Goal: Task Accomplishment & Management: Use online tool/utility

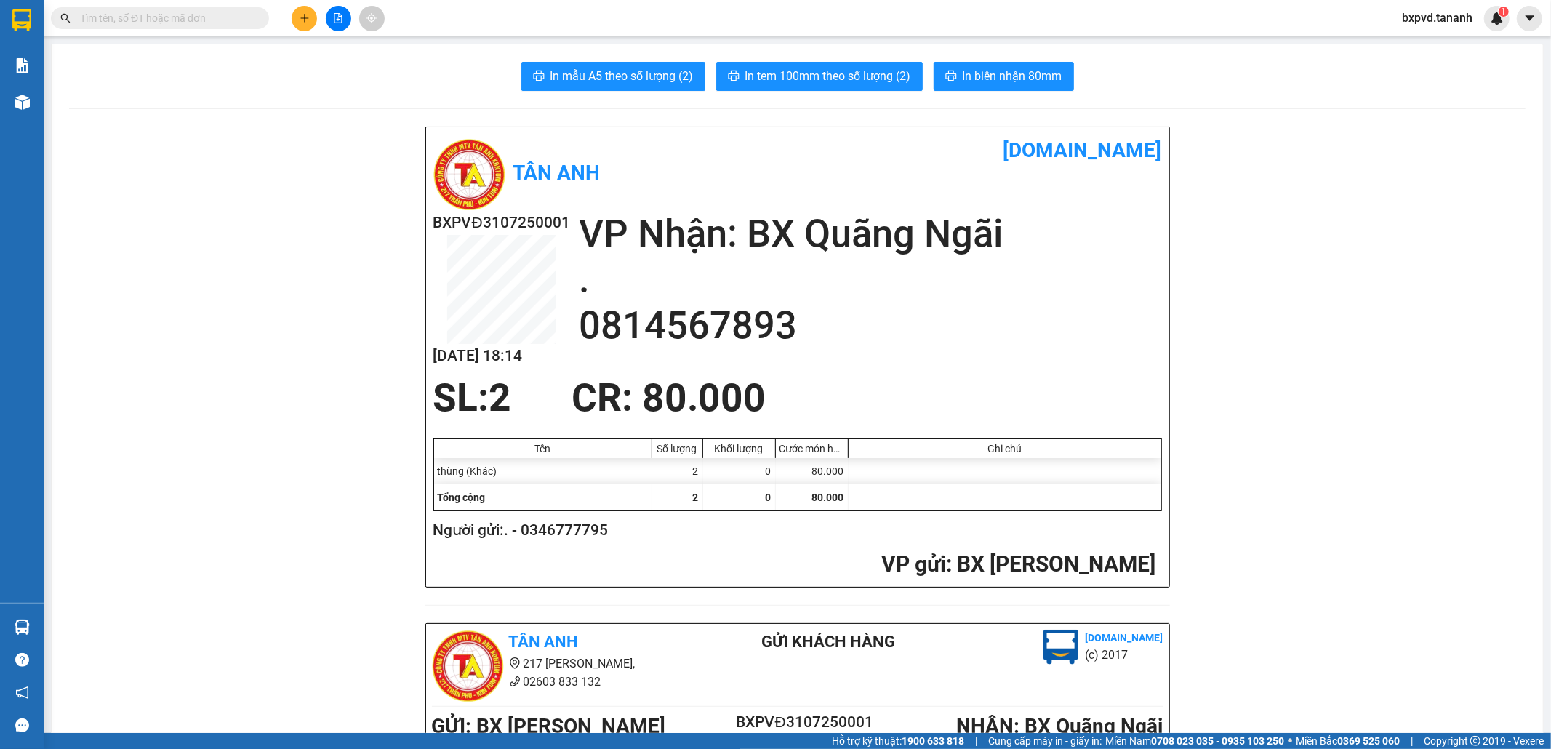
click at [165, 22] on input "text" at bounding box center [166, 18] width 172 height 16
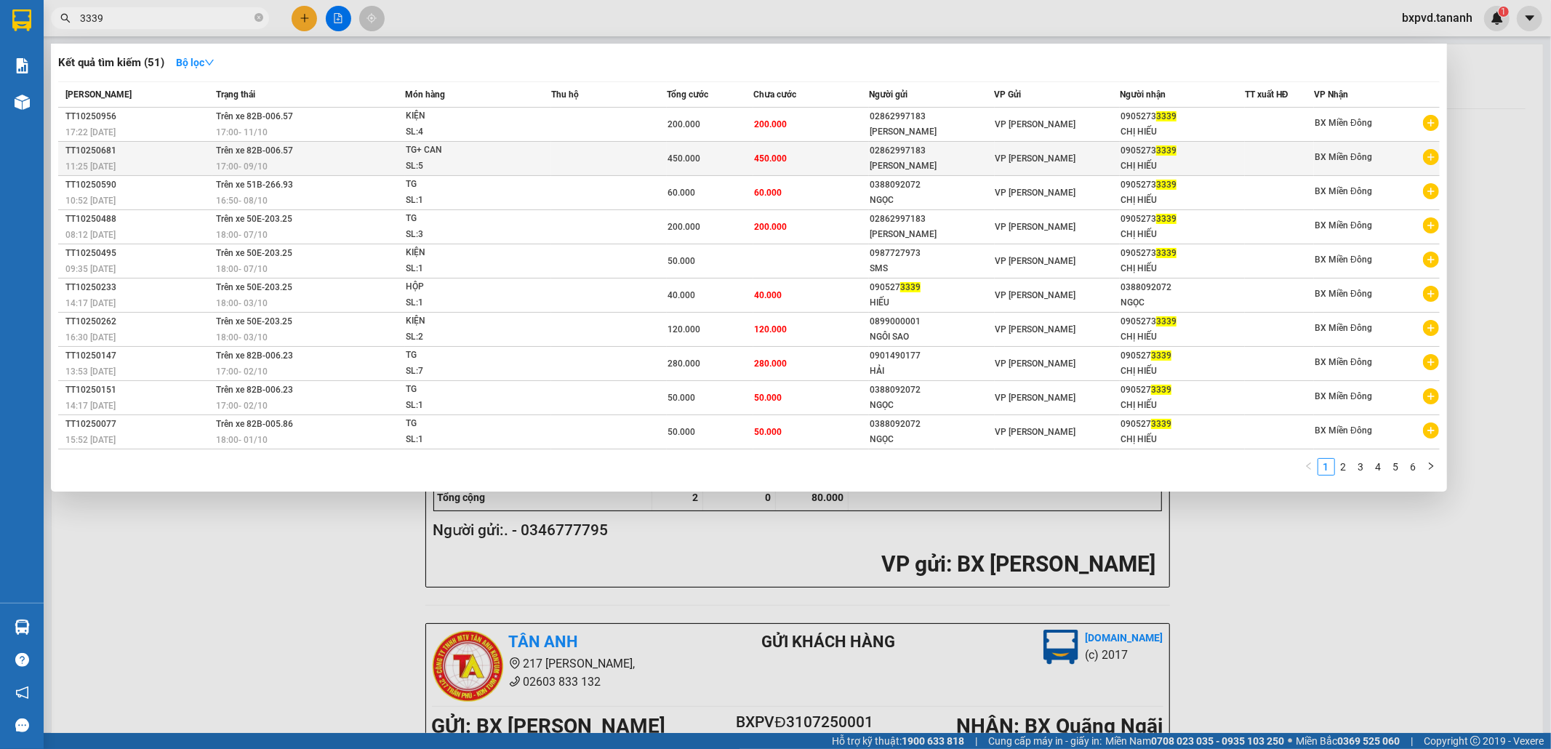
type input "3339"
click at [846, 153] on td "450.000" at bounding box center [811, 159] width 116 height 34
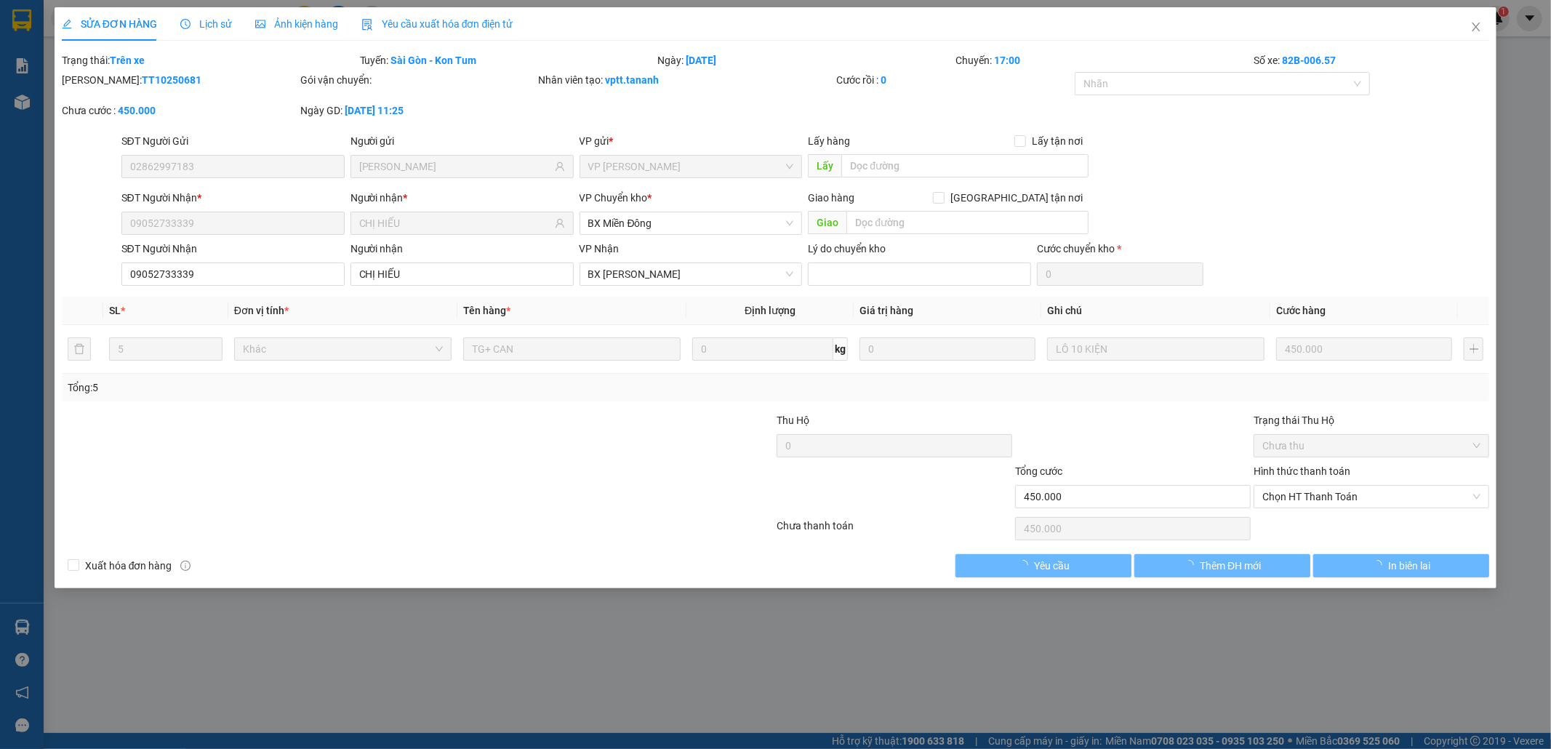
type input "02862997183"
type input "[PERSON_NAME]"
type input "09052733339"
type input "CHỊ HIẾU"
type input "450.000"
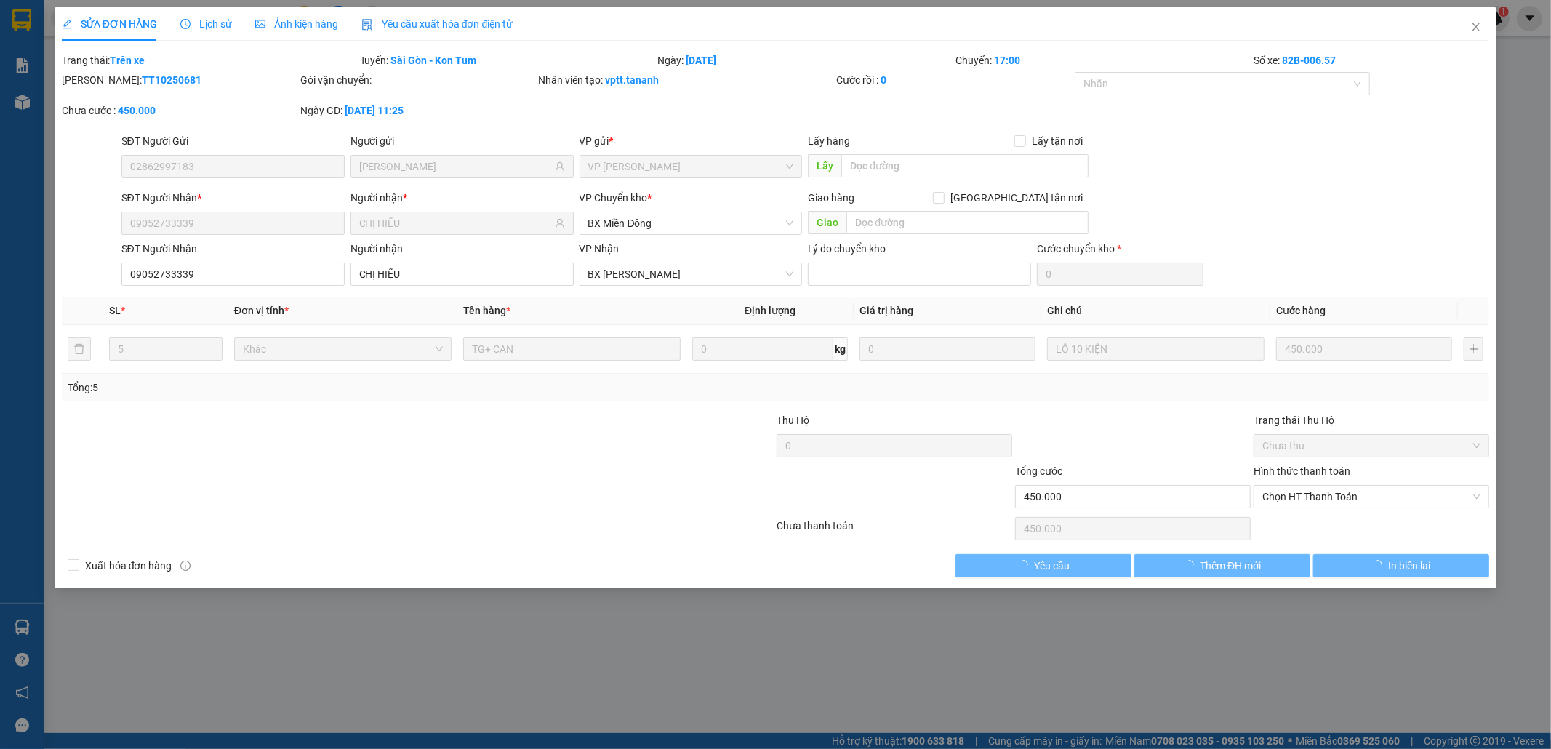
type input "450.000"
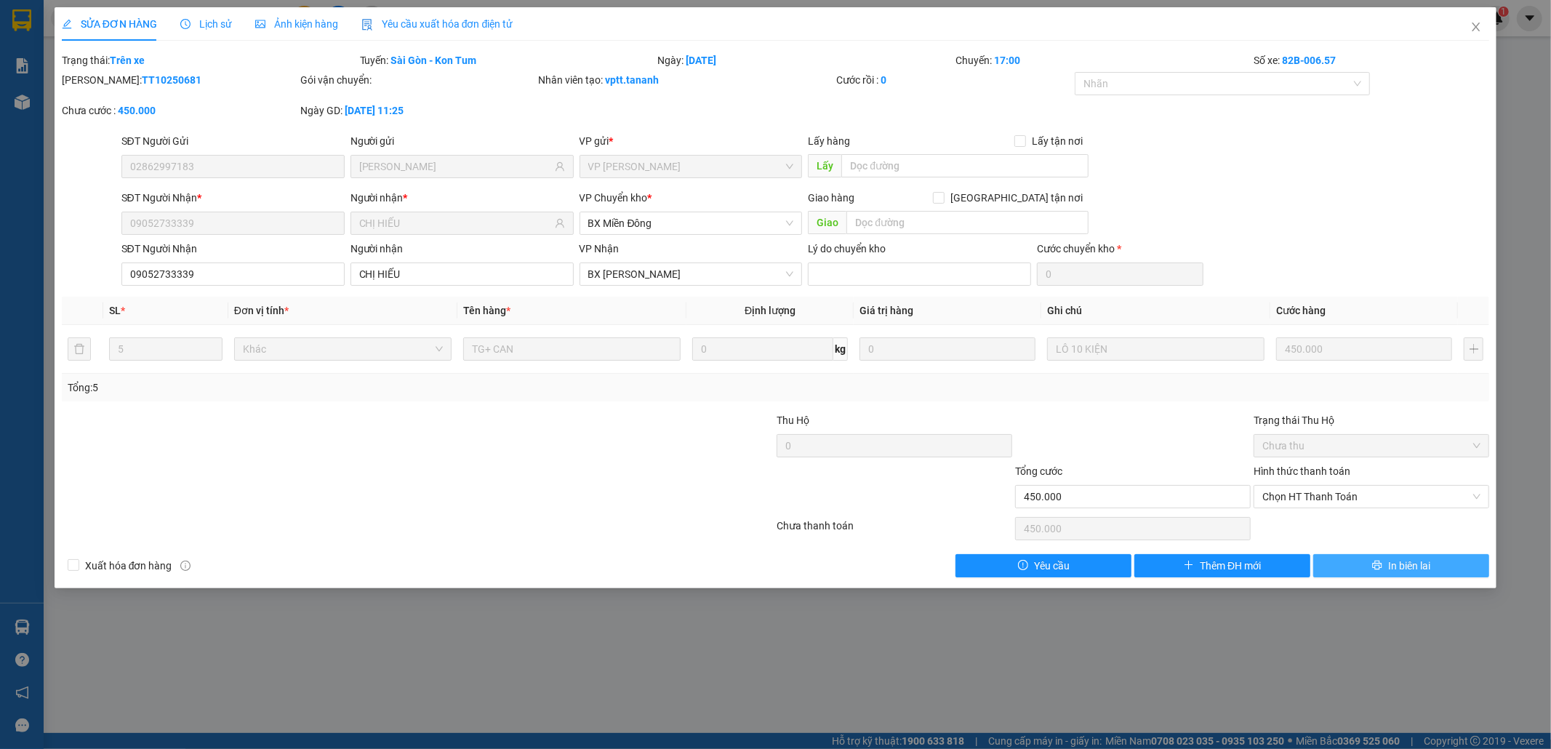
click at [1334, 561] on button "In biên lai" at bounding box center [1401, 565] width 176 height 23
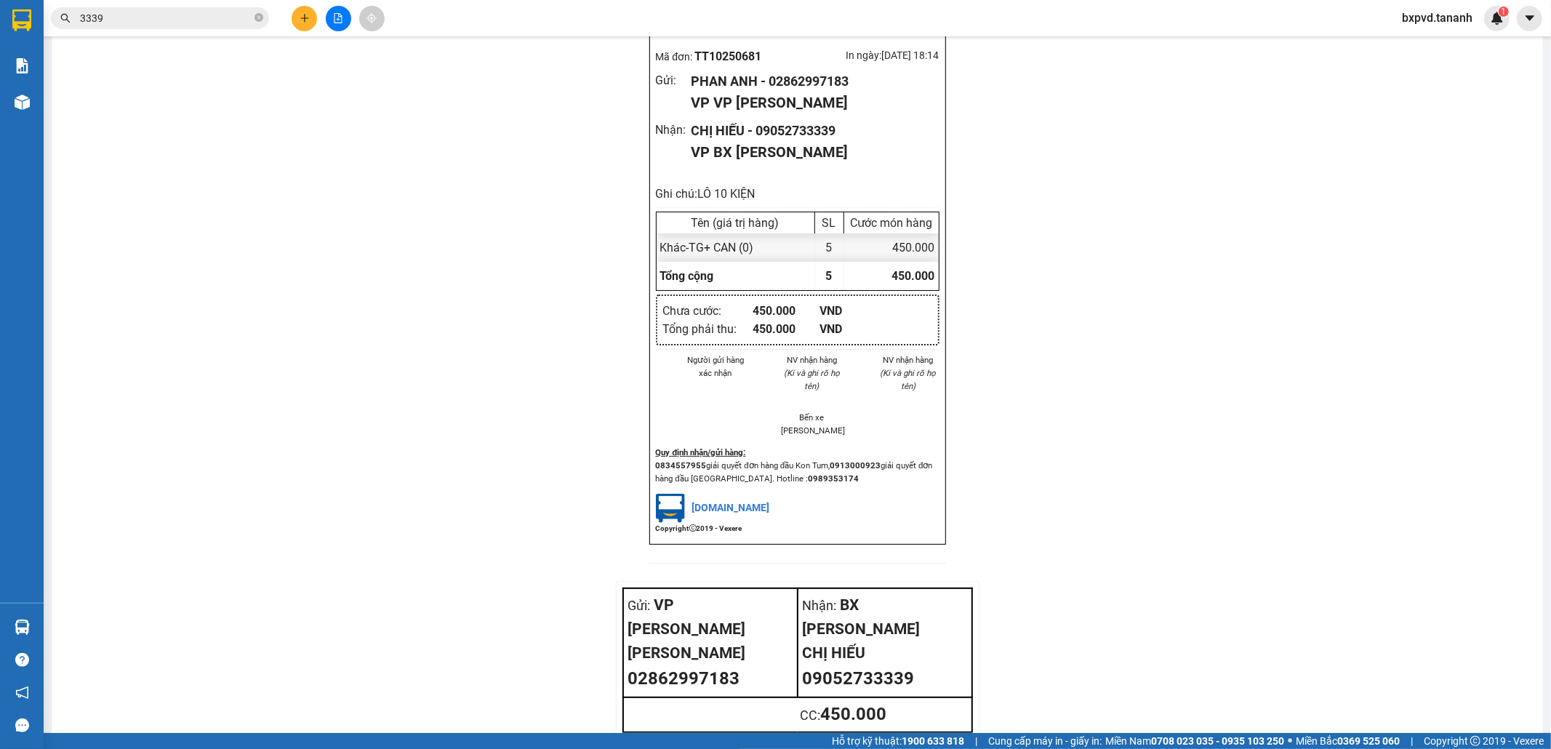
scroll to position [1433, 0]
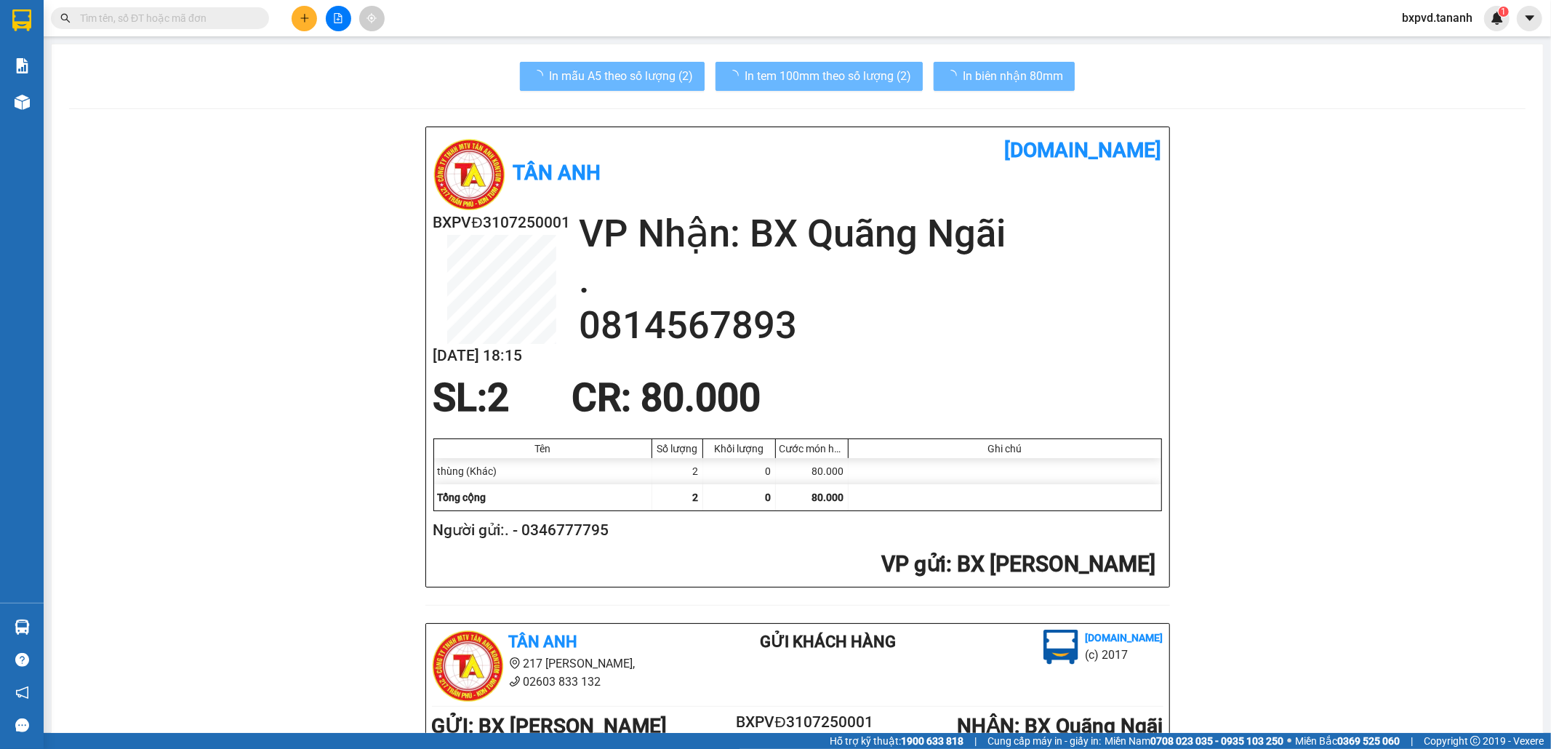
click at [156, 22] on input "text" at bounding box center [166, 18] width 172 height 16
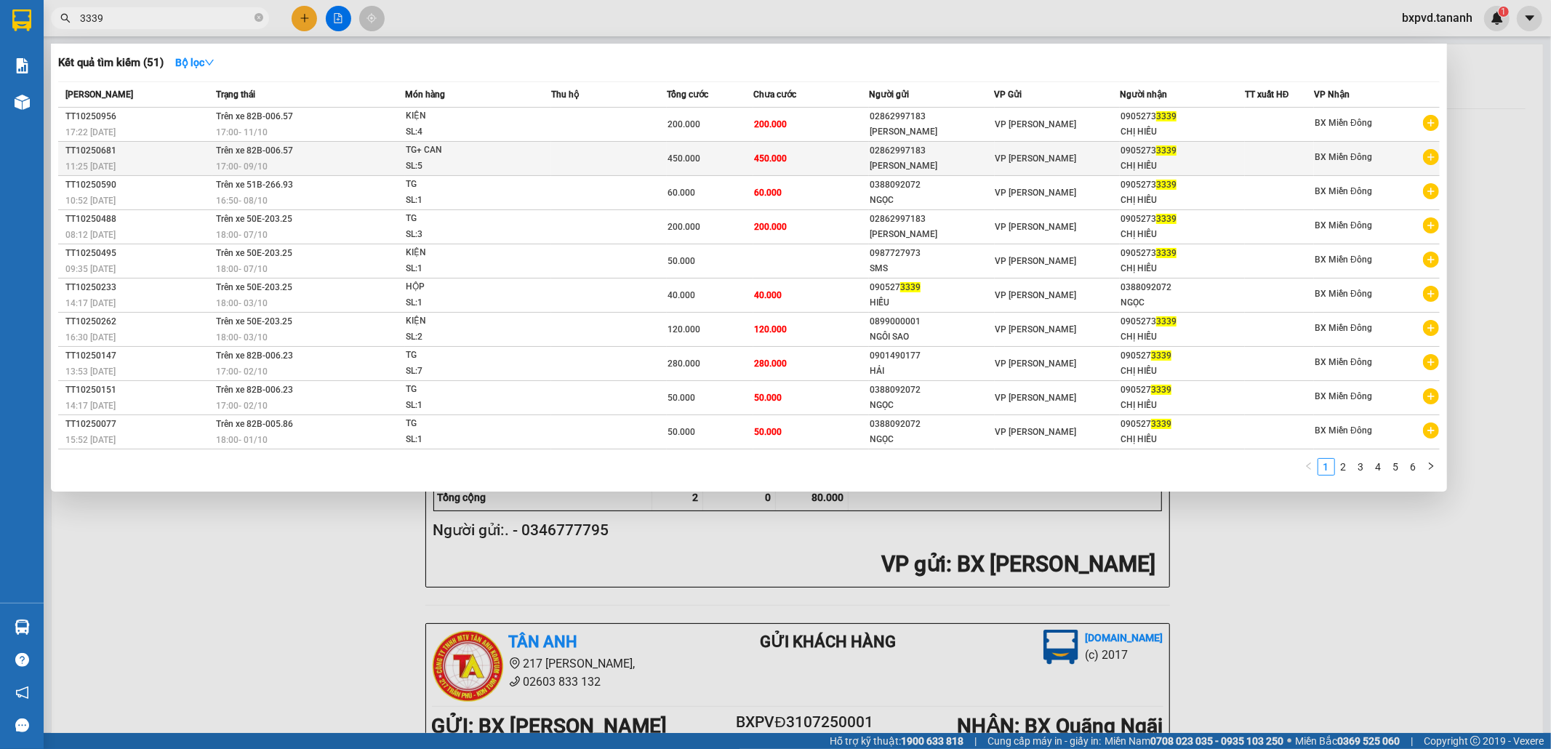
type input "3339"
click at [696, 161] on span "450.000" at bounding box center [684, 158] width 33 height 10
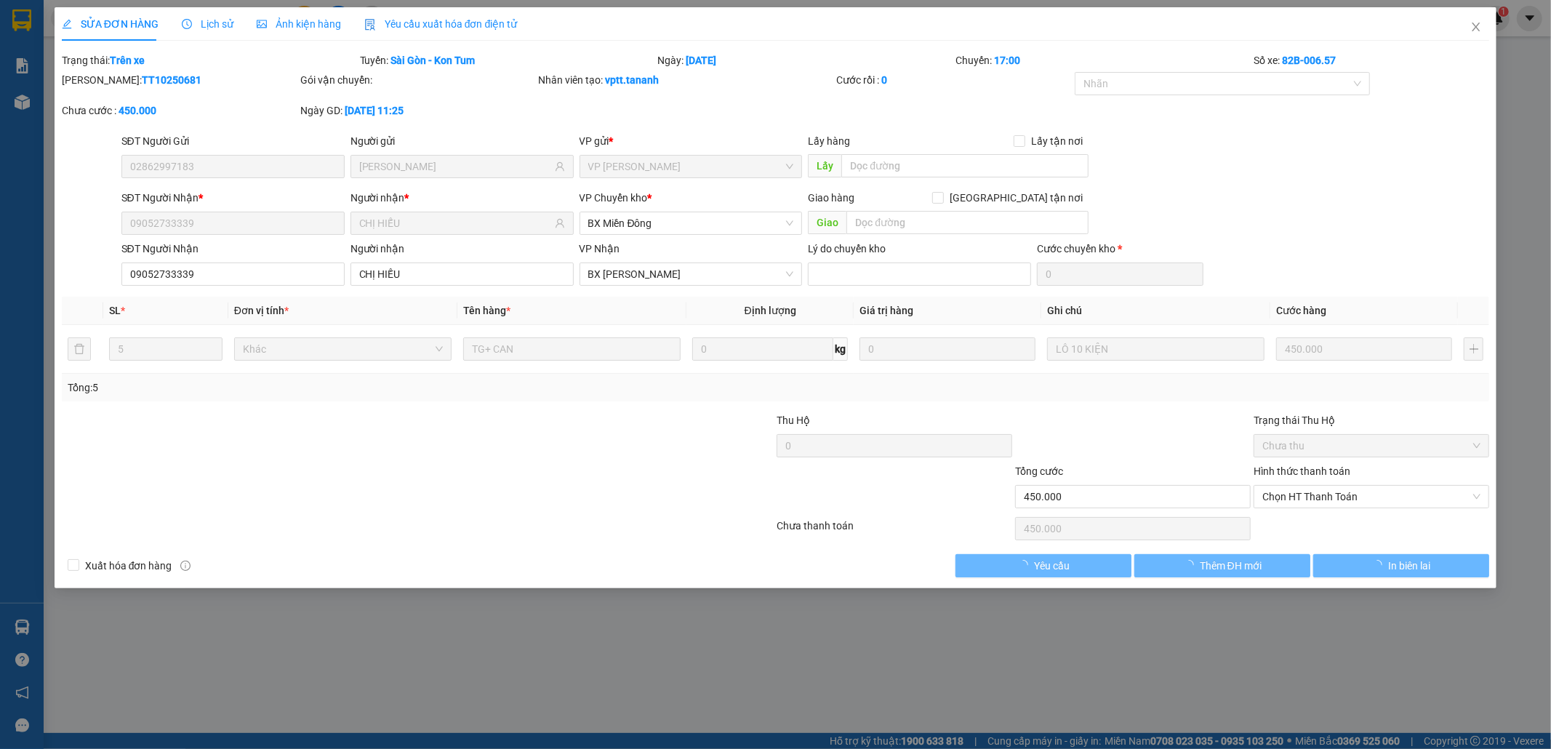
type input "02862997183"
type input "[PERSON_NAME]"
type input "09052733339"
type input "CHỊ HIẾU"
type input "450.000"
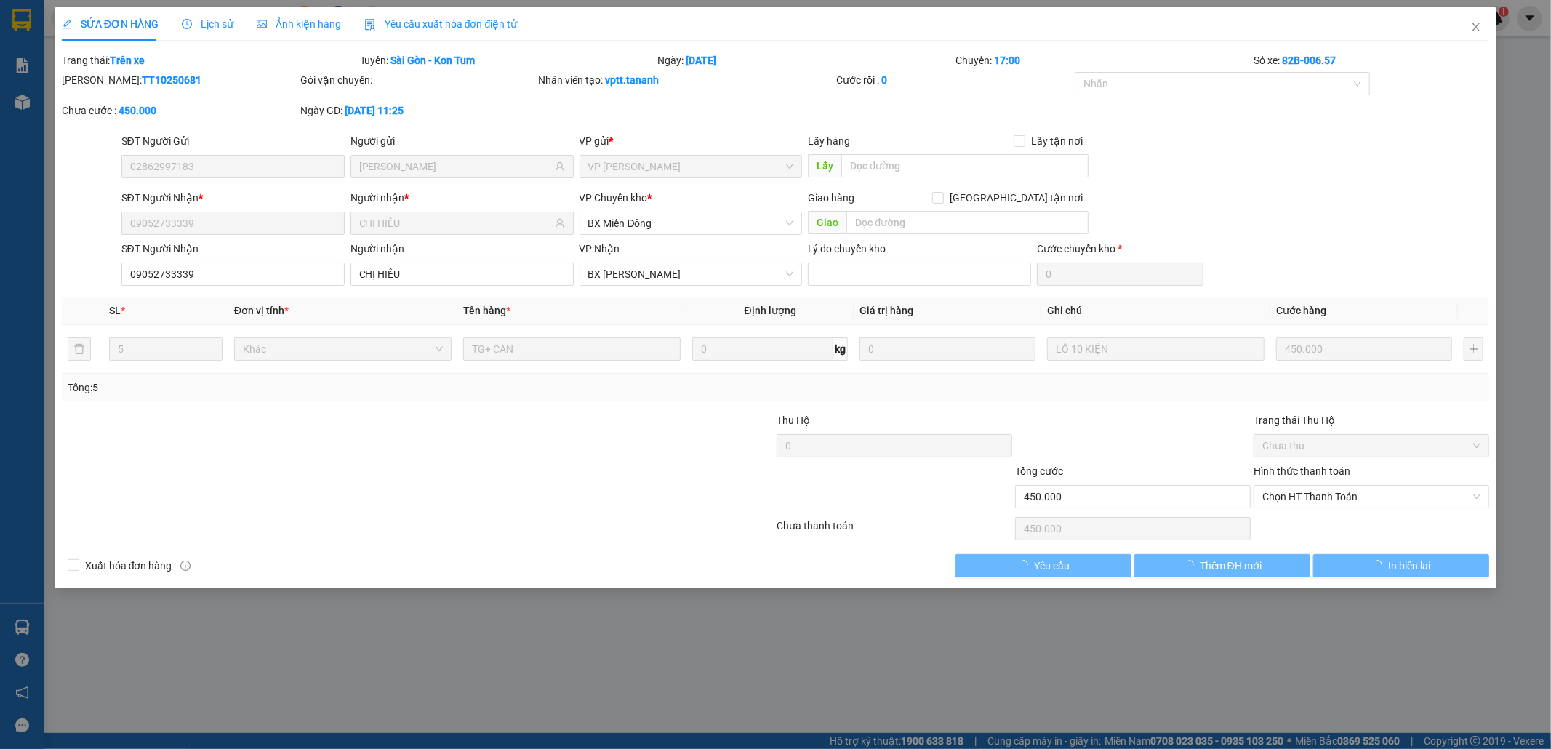
type input "450.000"
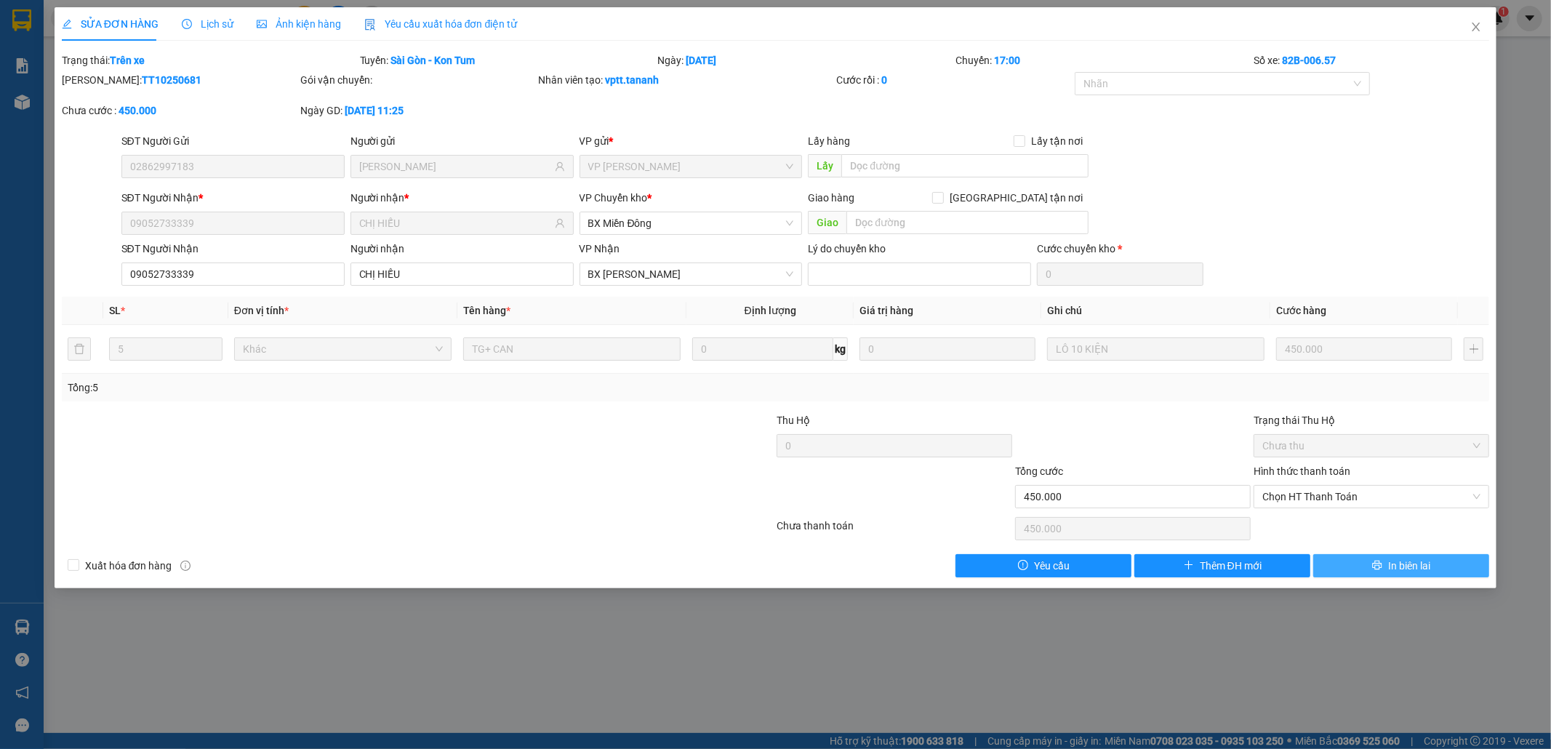
click at [1341, 563] on button "In biên lai" at bounding box center [1401, 565] width 176 height 23
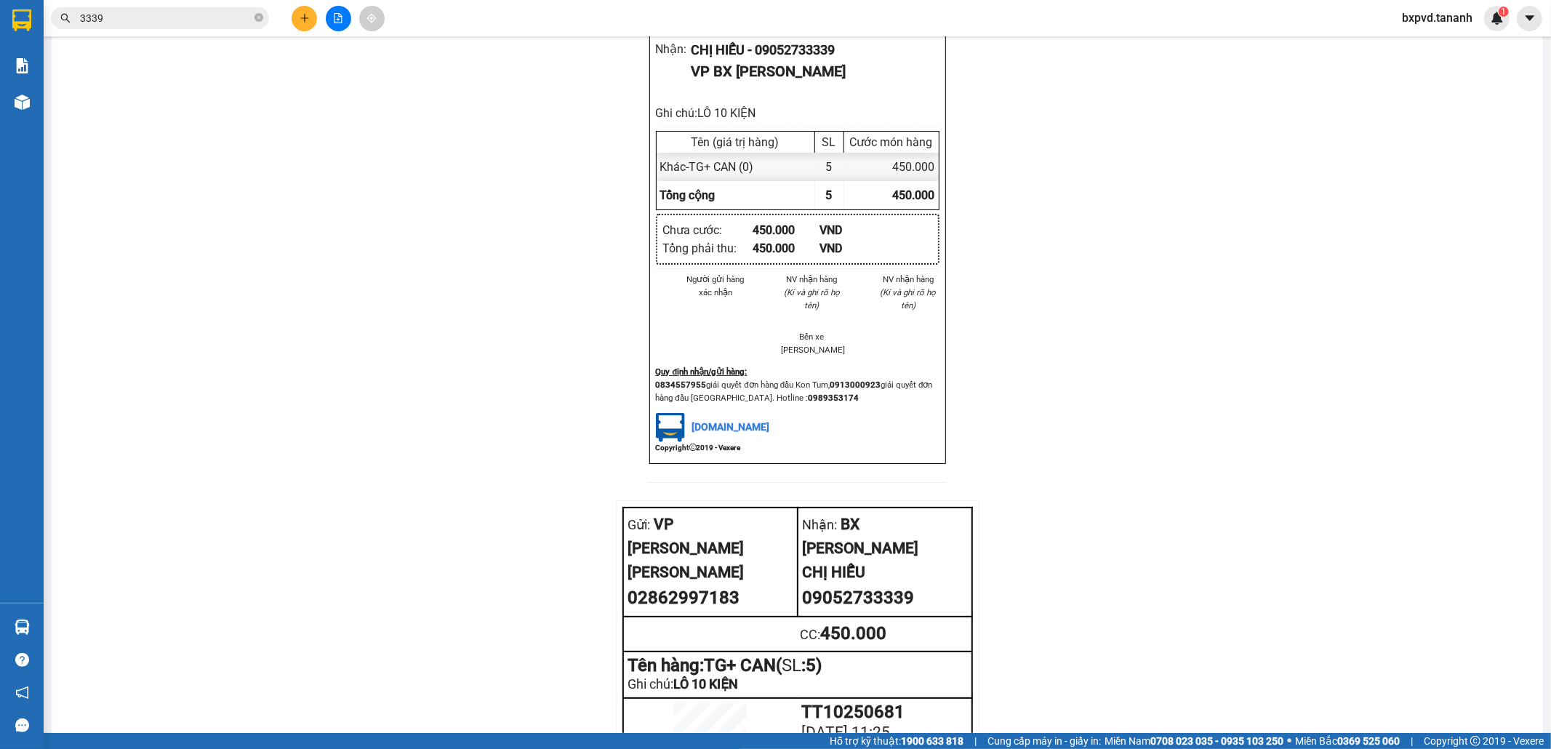
scroll to position [1433, 0]
